Goal: Task Accomplishment & Management: Manage account settings

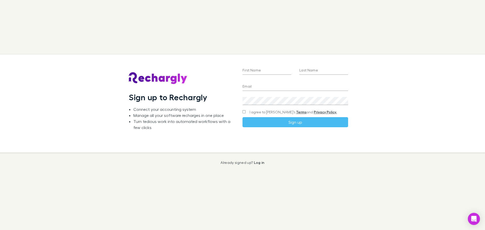
click at [252, 70] on input "First Name" at bounding box center [266, 71] width 49 height 8
type input "********"
type input "*****"
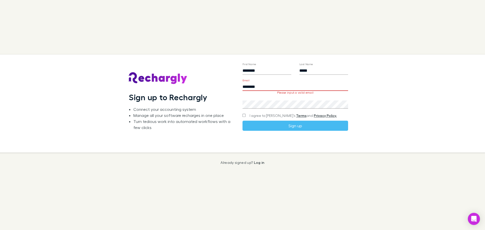
type input "**********"
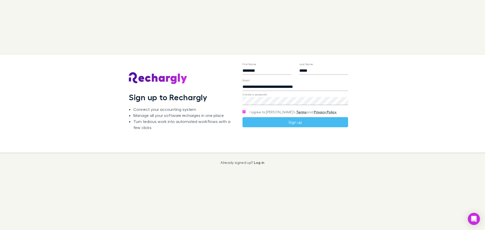
click at [302, 121] on button "Sign up" at bounding box center [295, 122] width 106 height 10
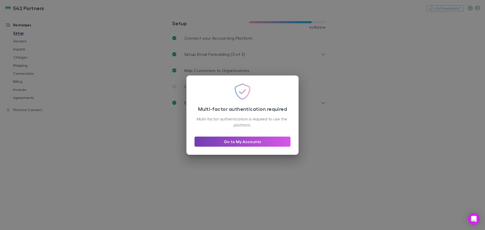
click at [242, 141] on link "Go to My Accounts" at bounding box center [242, 142] width 96 height 10
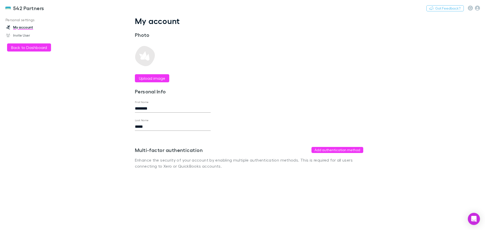
click at [349, 147] on button "Add authentication method" at bounding box center [337, 150] width 52 height 6
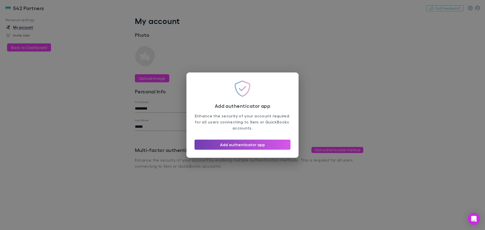
click at [247, 147] on button "Add authenticator app" at bounding box center [242, 145] width 96 height 10
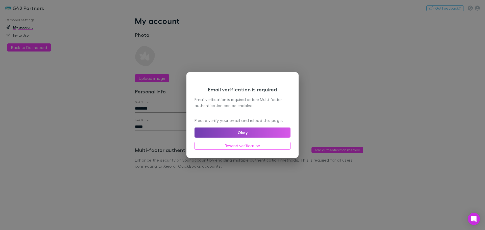
click at [237, 135] on button "Okay" at bounding box center [242, 133] width 96 height 10
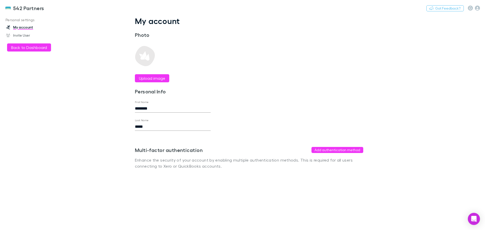
click at [22, 44] on button "Back to Dashboard" at bounding box center [29, 47] width 44 height 8
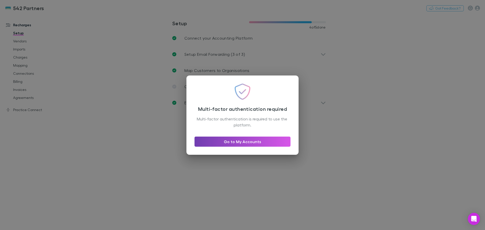
click at [260, 139] on link "Go to My Accounts" at bounding box center [242, 142] width 96 height 10
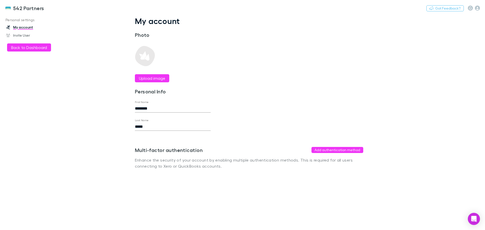
click at [14, 9] on h3 "542 Partners" at bounding box center [28, 8] width 31 height 6
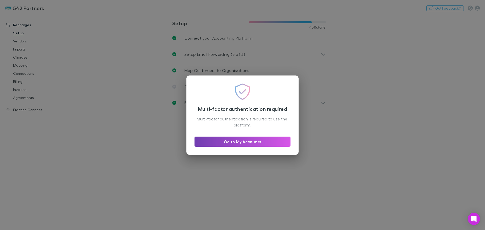
click at [244, 142] on link "Go to My Accounts" at bounding box center [242, 142] width 96 height 10
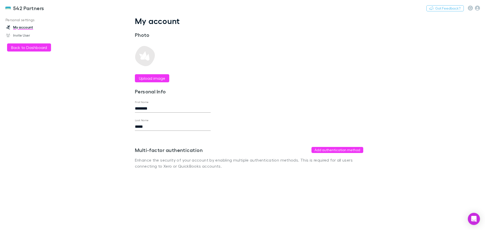
click at [335, 151] on button "Add authentication method" at bounding box center [337, 150] width 52 height 6
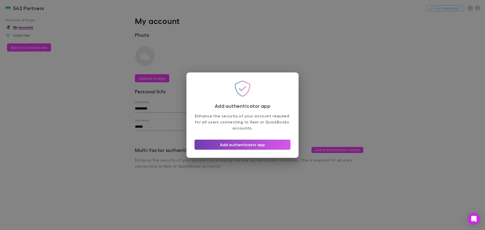
click at [241, 145] on button "Add authenticator app" at bounding box center [242, 145] width 96 height 10
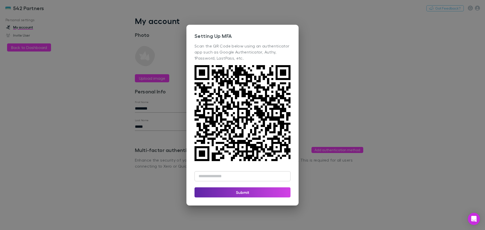
click at [220, 178] on input "text" at bounding box center [242, 176] width 96 height 10
type input "******"
click at [244, 190] on button "Submit" at bounding box center [242, 192] width 96 height 10
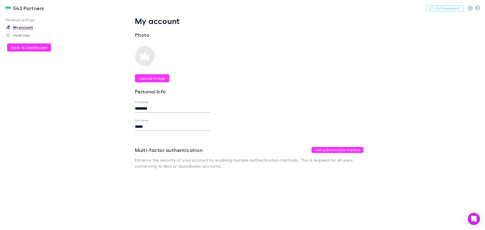
click at [31, 46] on button "Back to Dashboard" at bounding box center [29, 47] width 44 height 8
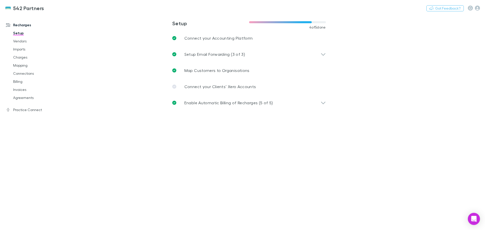
drag, startPoint x: 308, startPoint y: 39, endPoint x: 314, endPoint y: 50, distance: 13.0
click at [308, 39] on link "Connect your Accounting Platform" at bounding box center [249, 38] width 162 height 16
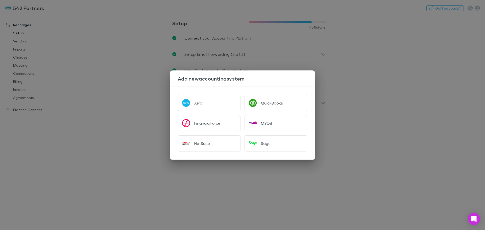
click at [140, 84] on div "Add new accounting system Xero QuickBooks FinancialForce MYOB NetSuite Sage" at bounding box center [242, 115] width 485 height 230
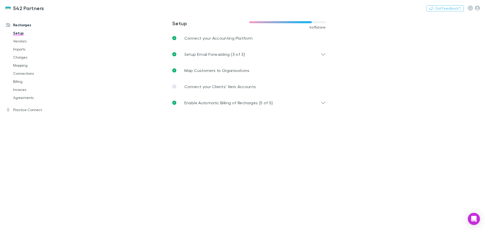
click at [324, 53] on icon at bounding box center [323, 54] width 5 height 6
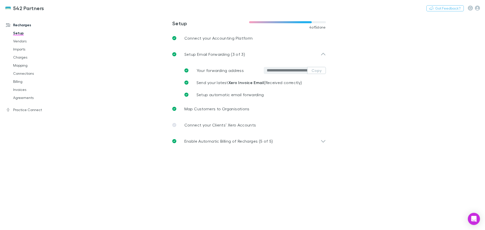
click at [324, 53] on icon at bounding box center [323, 54] width 5 height 6
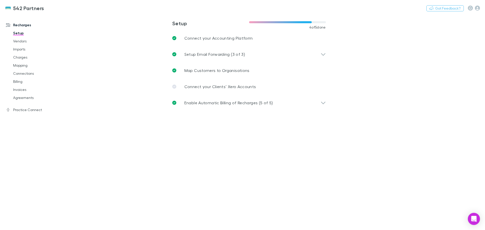
click at [19, 96] on link "Agreements" at bounding box center [38, 98] width 60 height 8
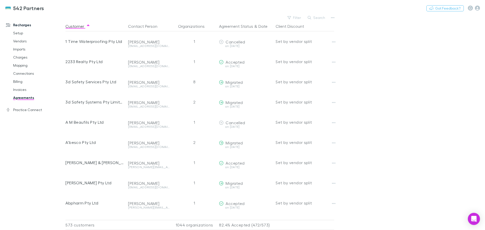
click at [293, 19] on button "Filter" at bounding box center [294, 18] width 19 height 6
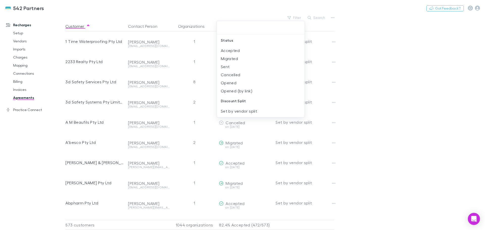
click at [238, 66] on li "Sent" at bounding box center [261, 67] width 88 height 8
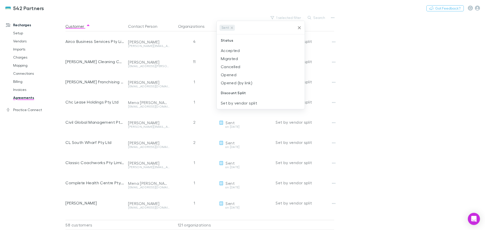
click at [397, 60] on div at bounding box center [242, 115] width 485 height 230
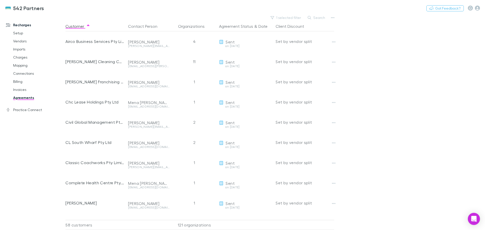
click at [287, 16] on button "1 selected filter" at bounding box center [286, 18] width 36 height 6
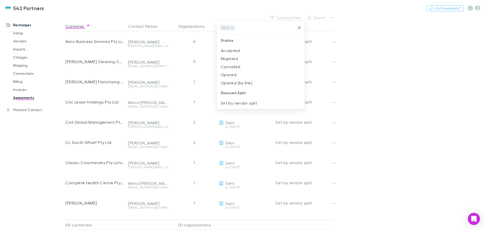
click at [229, 74] on li "Opened" at bounding box center [261, 75] width 88 height 8
click at [238, 76] on li "Opened (by link)" at bounding box center [261, 75] width 88 height 8
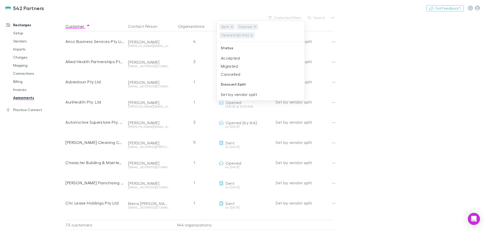
click at [396, 66] on div at bounding box center [242, 115] width 485 height 230
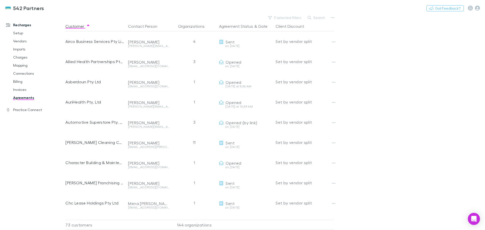
click at [20, 86] on link "Invoices" at bounding box center [38, 90] width 60 height 8
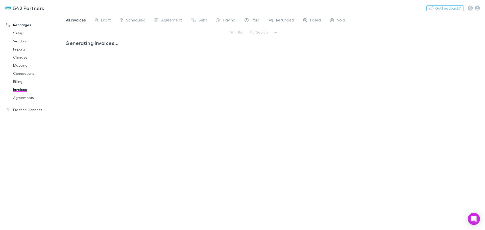
click at [19, 97] on link "Agreements" at bounding box center [38, 98] width 60 height 8
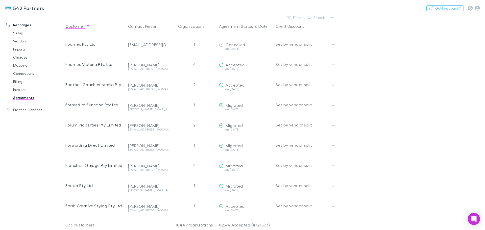
scroll to position [3427, 0]
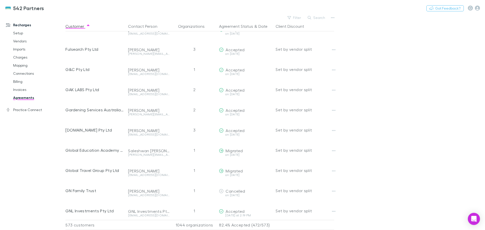
click at [295, 16] on button "Filter" at bounding box center [294, 18] width 19 height 6
click at [231, 57] on li "Migrated" at bounding box center [261, 59] width 88 height 8
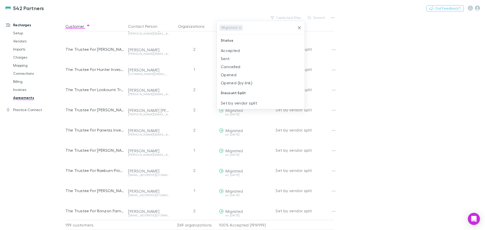
scroll to position [1104, 0]
click at [401, 90] on div at bounding box center [242, 115] width 485 height 230
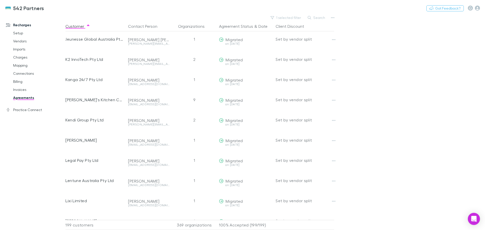
scroll to position [1508, 0]
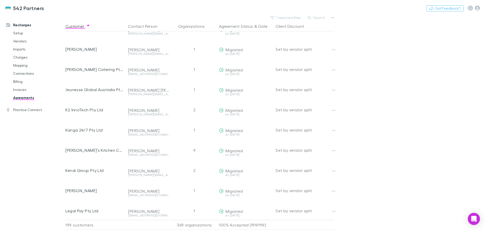
click at [294, 17] on button "1 selected filter" at bounding box center [286, 18] width 36 height 6
click at [234, 67] on li "Cancelled" at bounding box center [261, 67] width 88 height 8
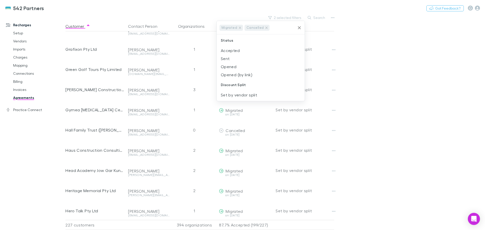
scroll to position [1791, 0]
click at [238, 29] on icon at bounding box center [240, 28] width 4 height 4
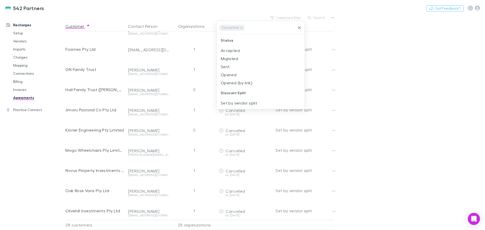
click at [239, 29] on icon at bounding box center [241, 28] width 4 height 4
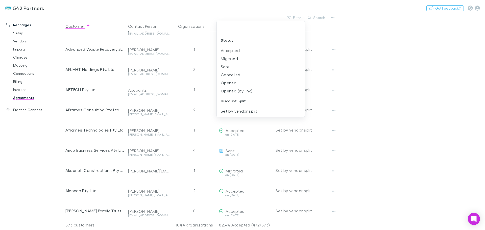
scroll to position [2902, 0]
click at [229, 64] on li "Sent" at bounding box center [261, 67] width 88 height 8
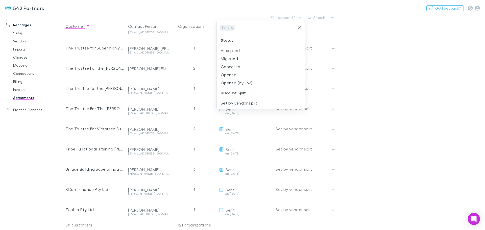
scroll to position [987, 0]
click at [236, 71] on li "Opened" at bounding box center [261, 75] width 88 height 8
click at [234, 77] on li "Opened (by link)" at bounding box center [261, 75] width 88 height 8
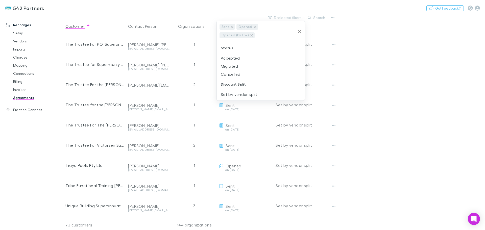
scroll to position [1290, 0]
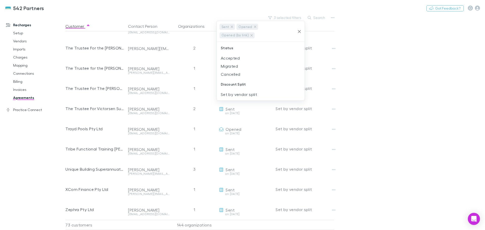
click at [379, 79] on div at bounding box center [242, 115] width 485 height 230
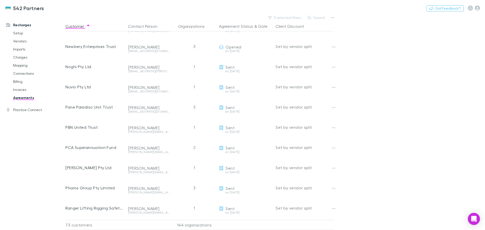
scroll to position [707, 0]
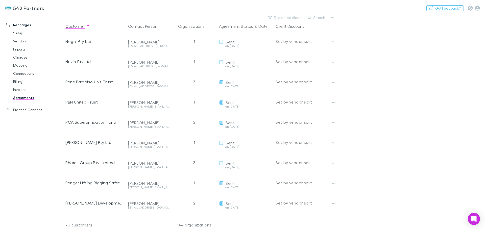
click at [335, 63] on icon "button" at bounding box center [334, 62] width 4 height 4
click at [364, 65] on div at bounding box center [242, 115] width 485 height 230
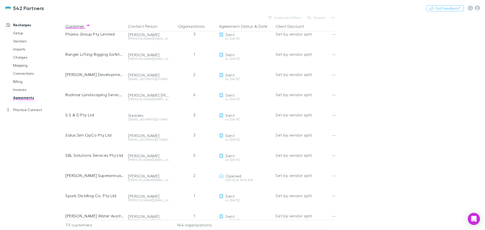
scroll to position [811, 0]
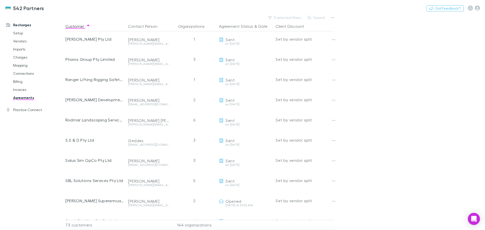
click at [0, 0] on button "Copy link" at bounding box center [0, 0] width 0 height 0
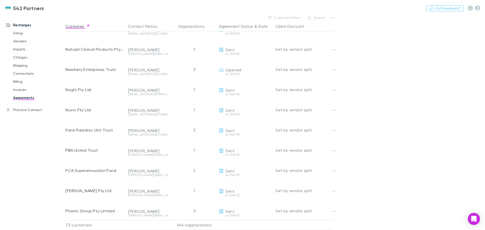
click at [0, 0] on button "Copy link" at bounding box center [0, 0] width 0 height 0
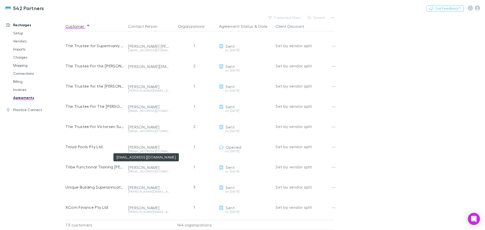
scroll to position [1290, 0]
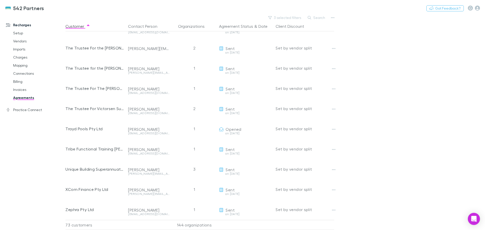
click at [0, 0] on button "Copy link" at bounding box center [0, 0] width 0 height 0
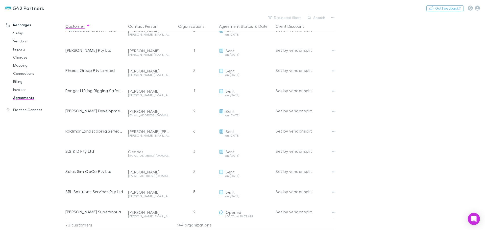
scroll to position [785, 0]
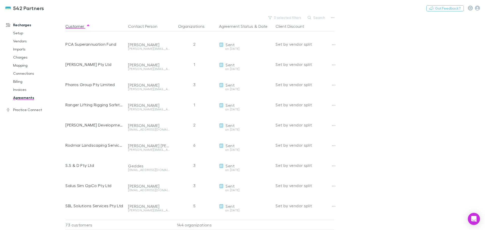
click at [193, 125] on div "2" at bounding box center [194, 125] width 45 height 20
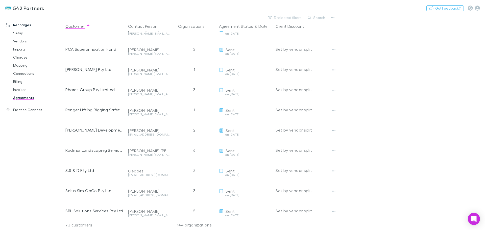
scroll to position [811, 0]
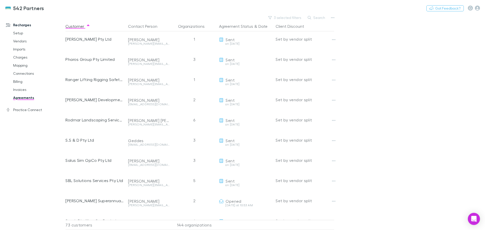
click at [0, 0] on button "Copy link" at bounding box center [0, 0] width 0 height 0
click at [335, 82] on icon "button" at bounding box center [334, 80] width 4 height 4
click at [74, 81] on div at bounding box center [242, 115] width 485 height 230
click at [25, 92] on link "Invoices" at bounding box center [38, 90] width 60 height 8
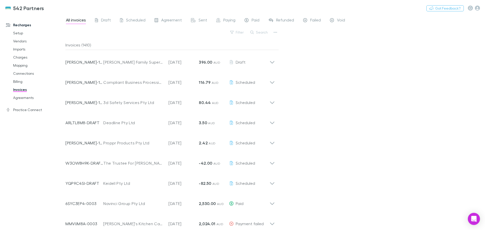
click at [261, 33] on button "Search" at bounding box center [259, 32] width 23 height 6
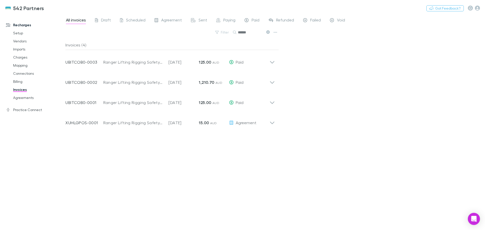
type input "******"
click at [272, 80] on icon at bounding box center [272, 80] width 5 height 10
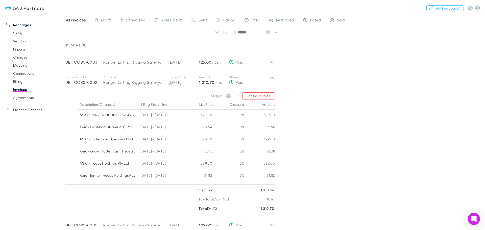
drag, startPoint x: 29, startPoint y: 8, endPoint x: 32, endPoint y: 10, distance: 3.7
click at [29, 8] on h3 "542 Partners" at bounding box center [28, 8] width 31 height 6
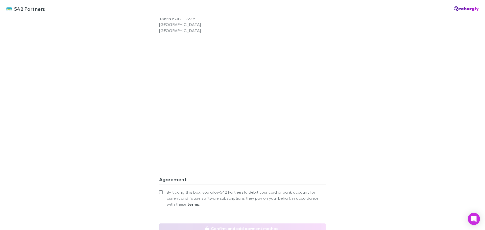
scroll to position [352, 0]
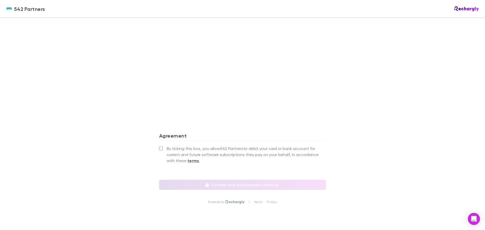
scroll to position [453, 0]
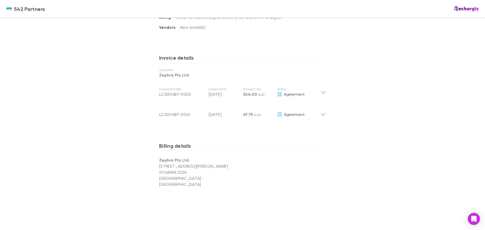
scroll to position [227, 0]
click at [321, 92] on icon at bounding box center [323, 92] width 5 height 6
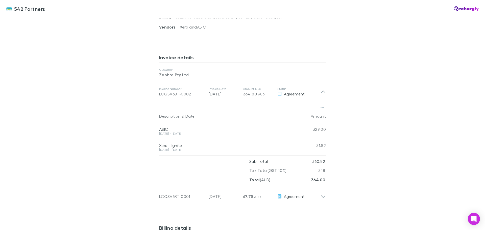
click at [321, 92] on icon at bounding box center [323, 92] width 5 height 6
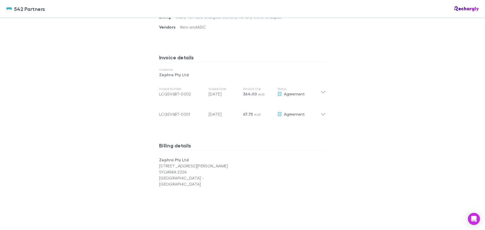
click at [322, 94] on icon at bounding box center [323, 92] width 5 height 6
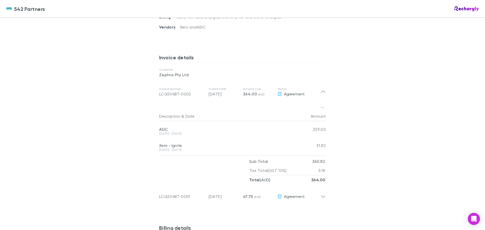
click at [322, 94] on icon at bounding box center [323, 92] width 5 height 6
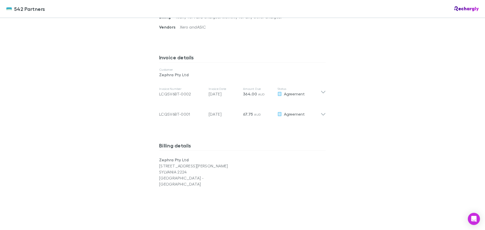
click at [322, 94] on icon at bounding box center [323, 92] width 5 height 6
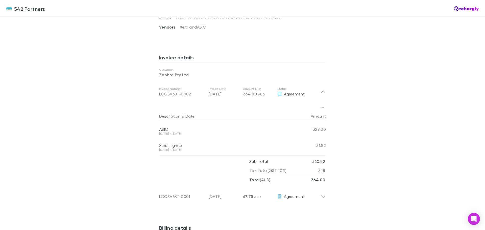
click at [322, 94] on icon at bounding box center [323, 92] width 5 height 6
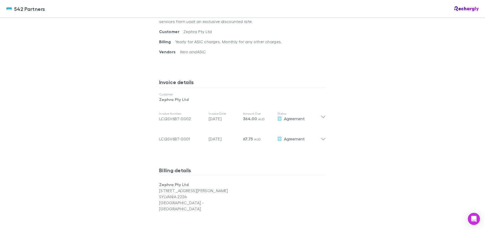
scroll to position [202, 0]
click at [321, 142] on icon at bounding box center [323, 137] width 5 height 10
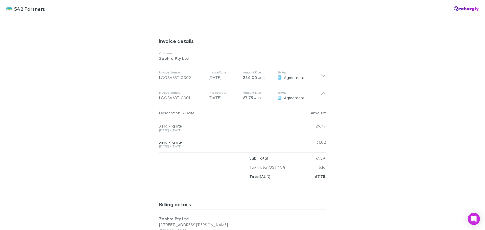
scroll to position [253, 0]
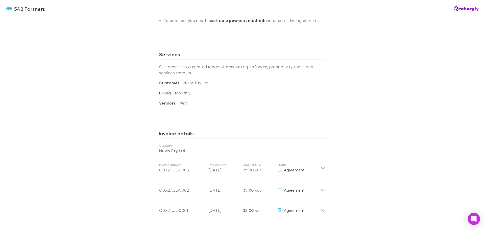
scroll to position [152, 0]
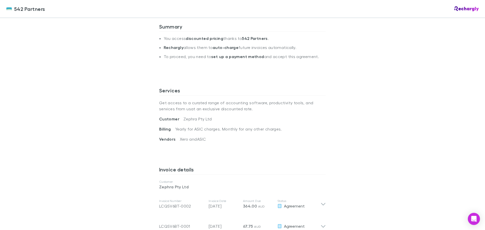
scroll to position [126, 0]
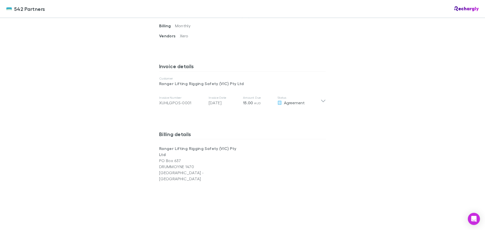
scroll to position [227, 0]
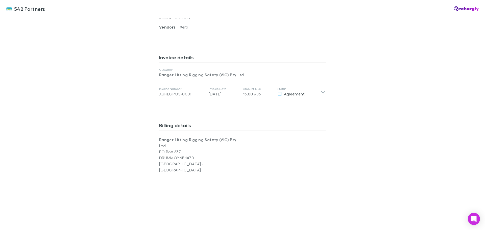
click at [321, 91] on icon at bounding box center [323, 92] width 5 height 6
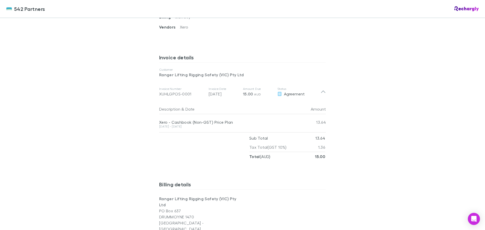
click at [321, 91] on icon at bounding box center [323, 92] width 5 height 6
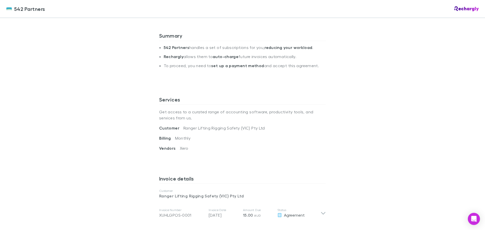
scroll to position [0, 0]
